Goal: Obtain resource: Obtain resource

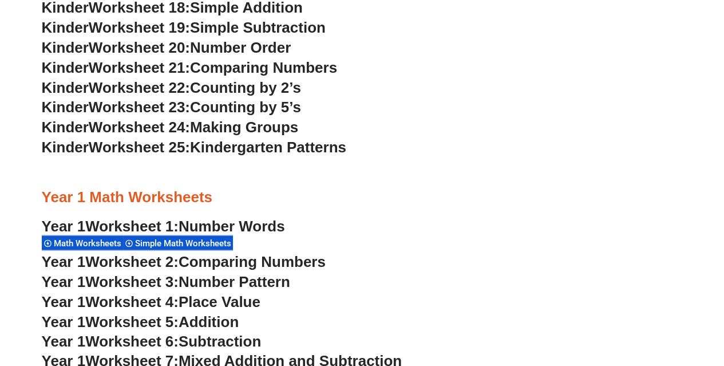
scroll to position [1028, 0]
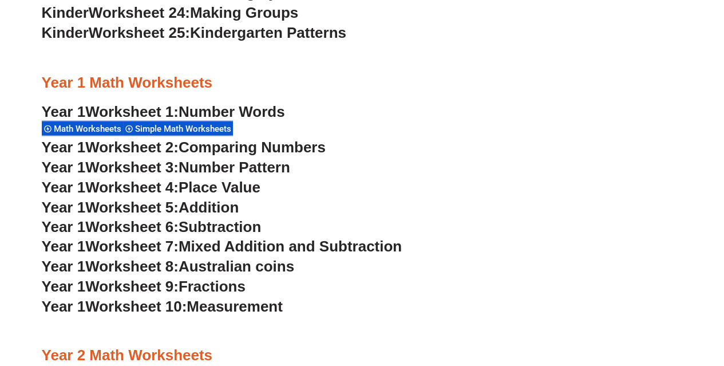
click at [255, 185] on span "Place Value" at bounding box center [220, 186] width 82 height 17
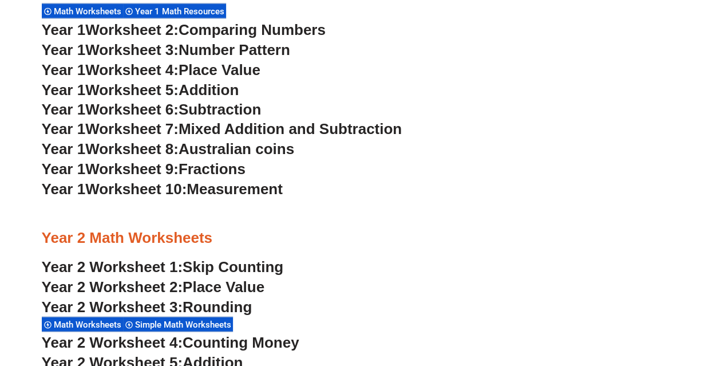
scroll to position [1030, 0]
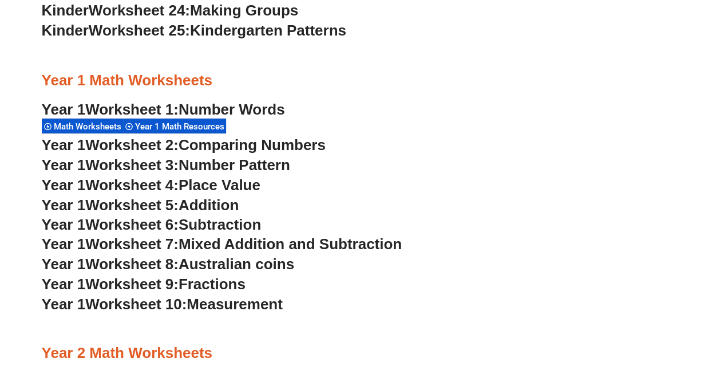
click at [339, 237] on span "Mixed Addition and Subtraction" at bounding box center [290, 243] width 223 height 17
click at [225, 266] on span "Australian coins" at bounding box center [237, 263] width 116 height 17
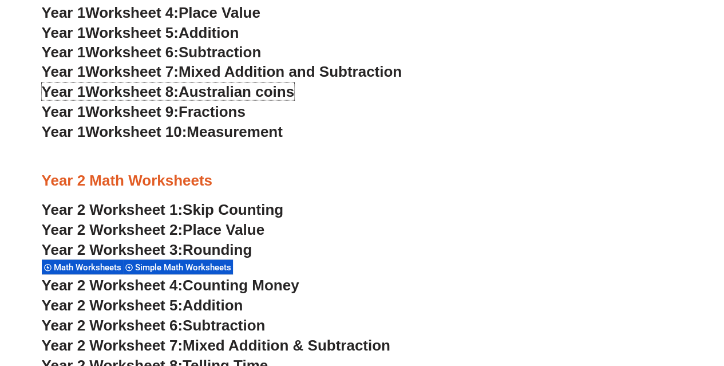
scroll to position [1259, 0]
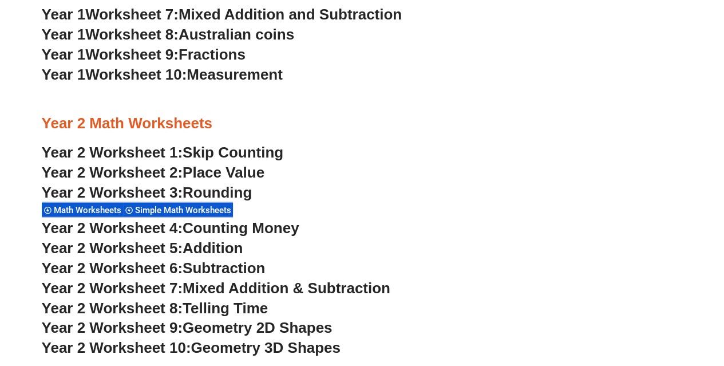
click at [272, 152] on span "Skip Counting" at bounding box center [233, 152] width 101 height 17
